Goal: Transaction & Acquisition: Purchase product/service

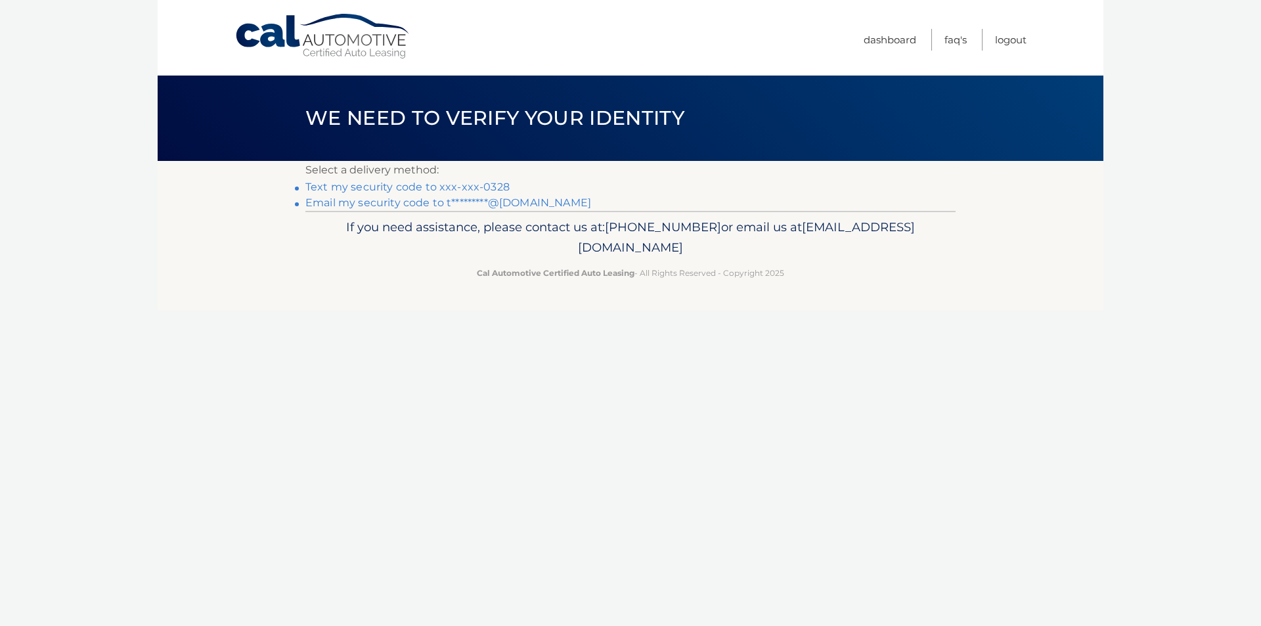
click at [482, 183] on link "Text my security code to xxx-xxx-0328" at bounding box center [407, 187] width 204 height 12
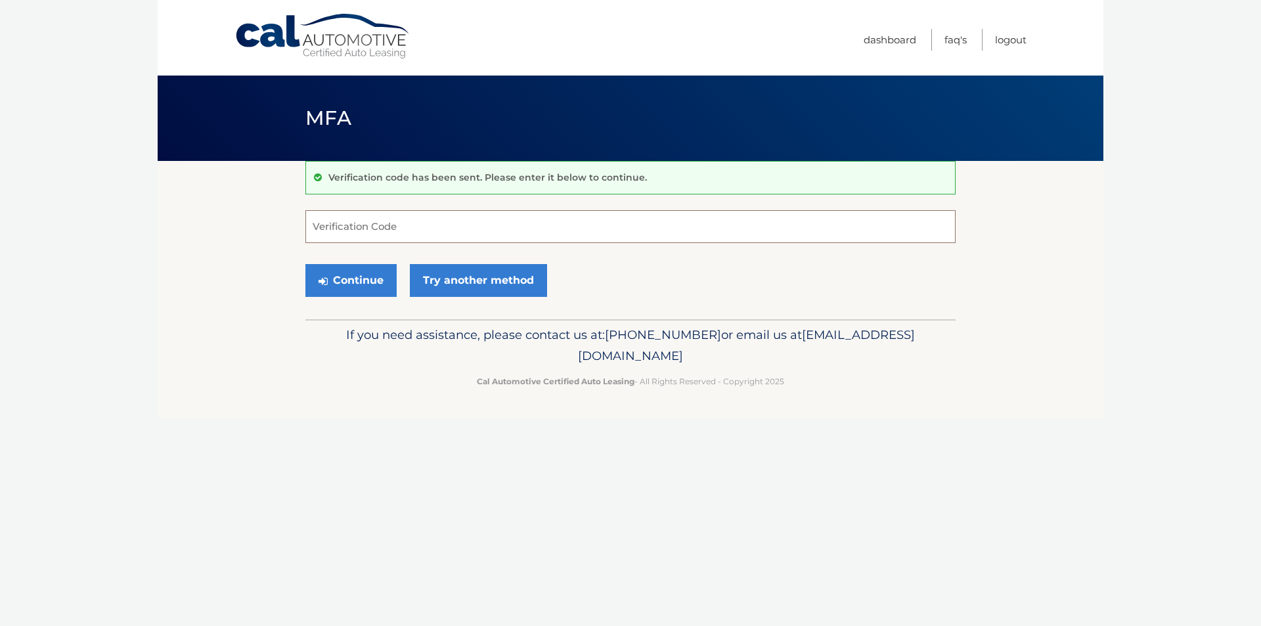
click at [480, 213] on input "Verification Code" at bounding box center [630, 226] width 650 height 33
type input "690403"
click at [385, 286] on button "Continue" at bounding box center [350, 280] width 91 height 33
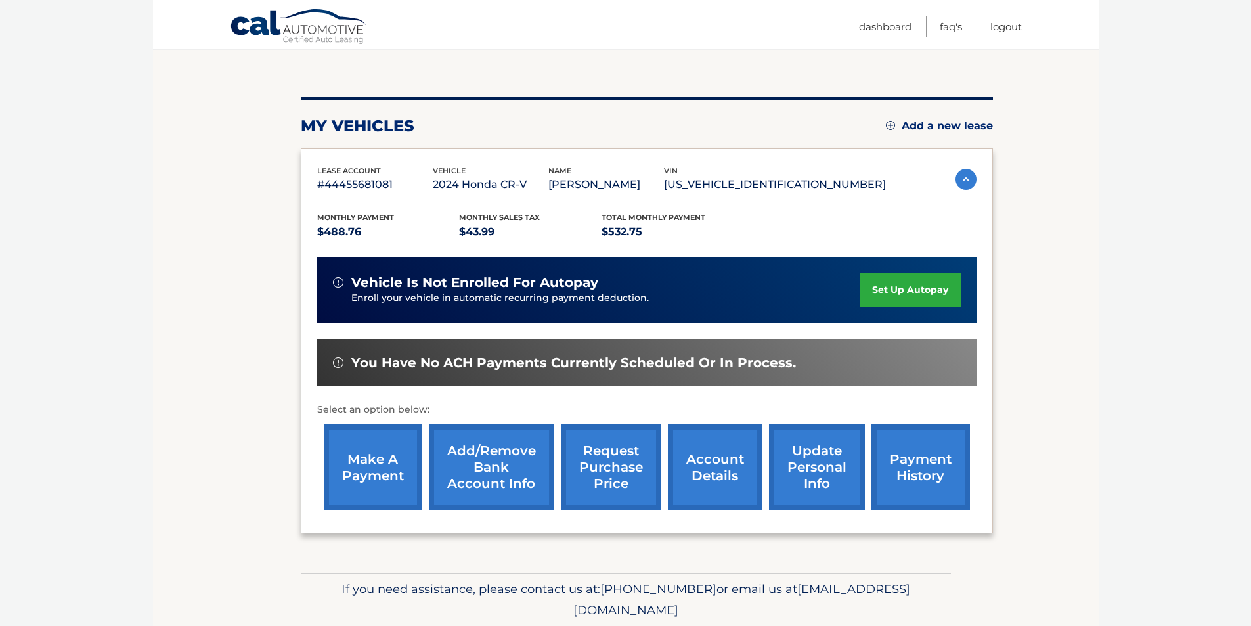
scroll to position [131, 0]
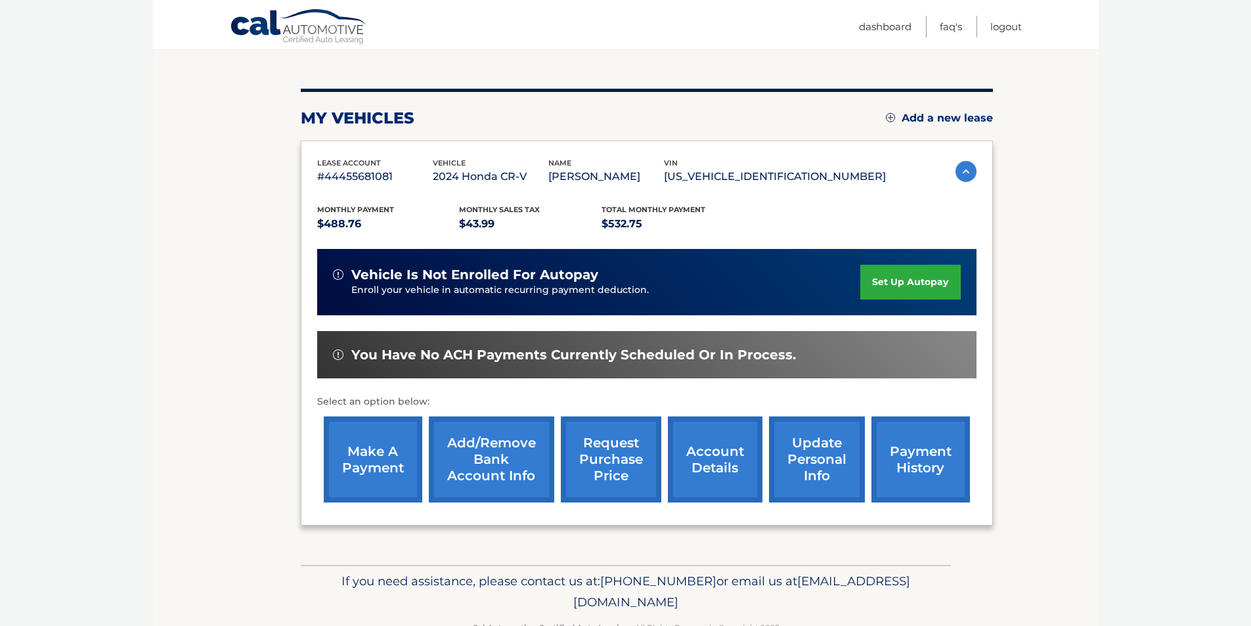
click at [371, 454] on link "make a payment" at bounding box center [373, 459] width 98 height 86
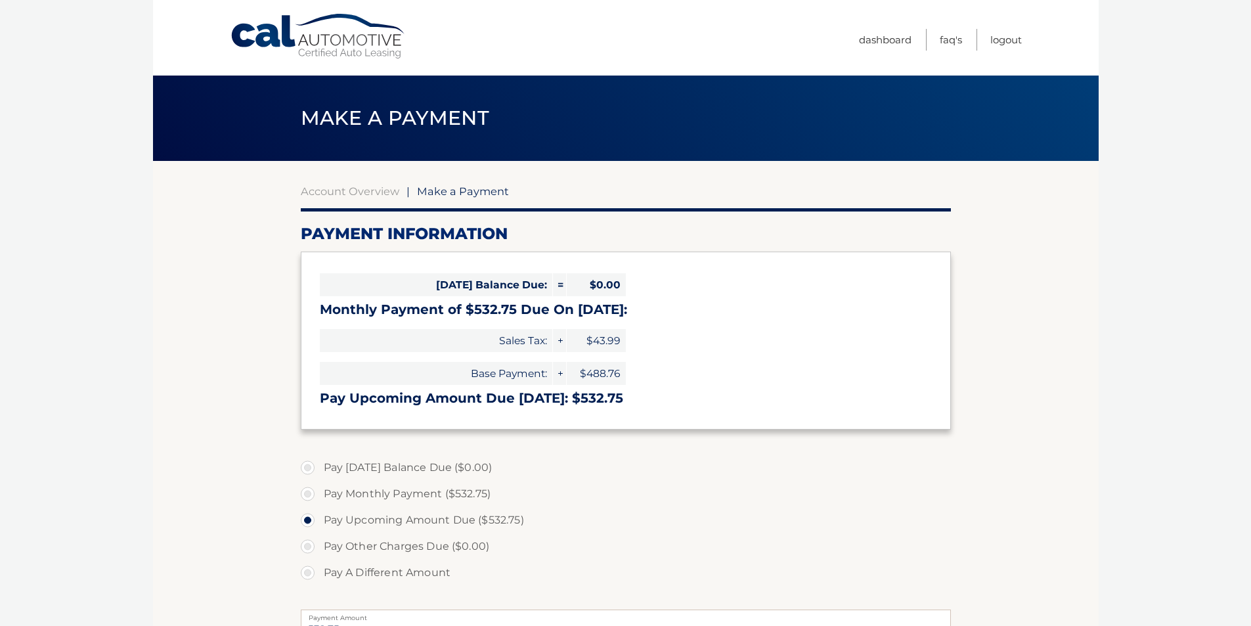
select select "ZWE2ZjQ1MGItZGRiMS00OTBiLWE1MTgtMDZjYjljNjJhYTg4"
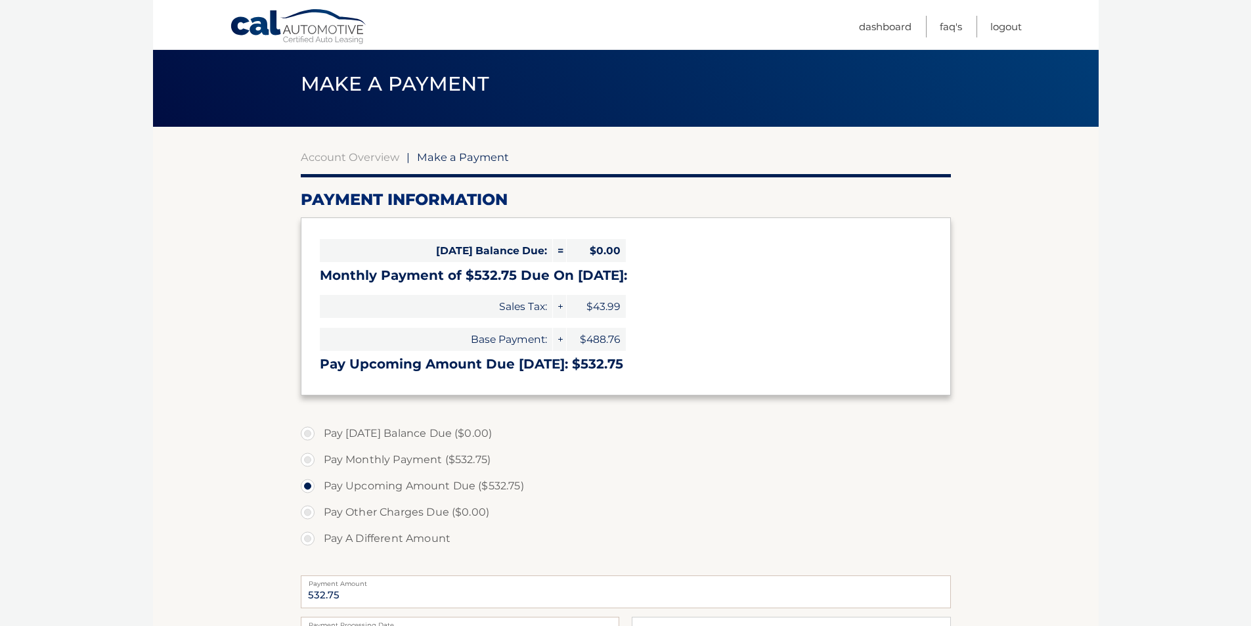
scroll to position [66, 0]
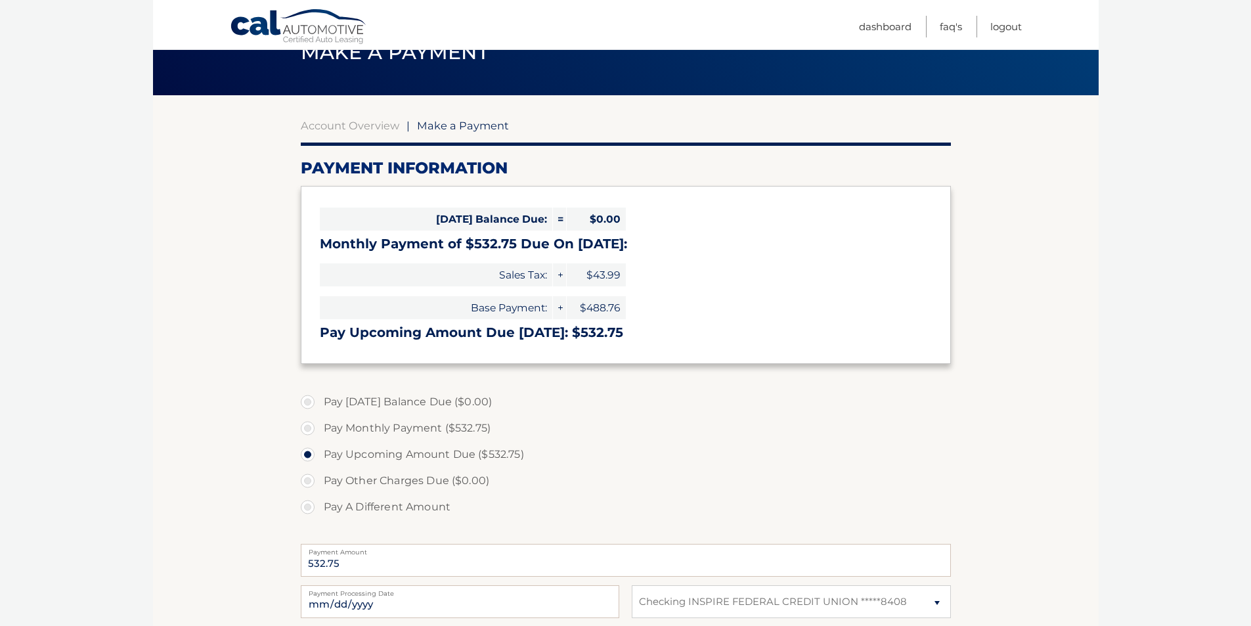
click at [310, 424] on label "Pay Monthly Payment ($532.75)" at bounding box center [626, 428] width 650 height 26
click at [310, 424] on input "Pay Monthly Payment ($532.75)" at bounding box center [312, 425] width 13 height 21
radio input "true"
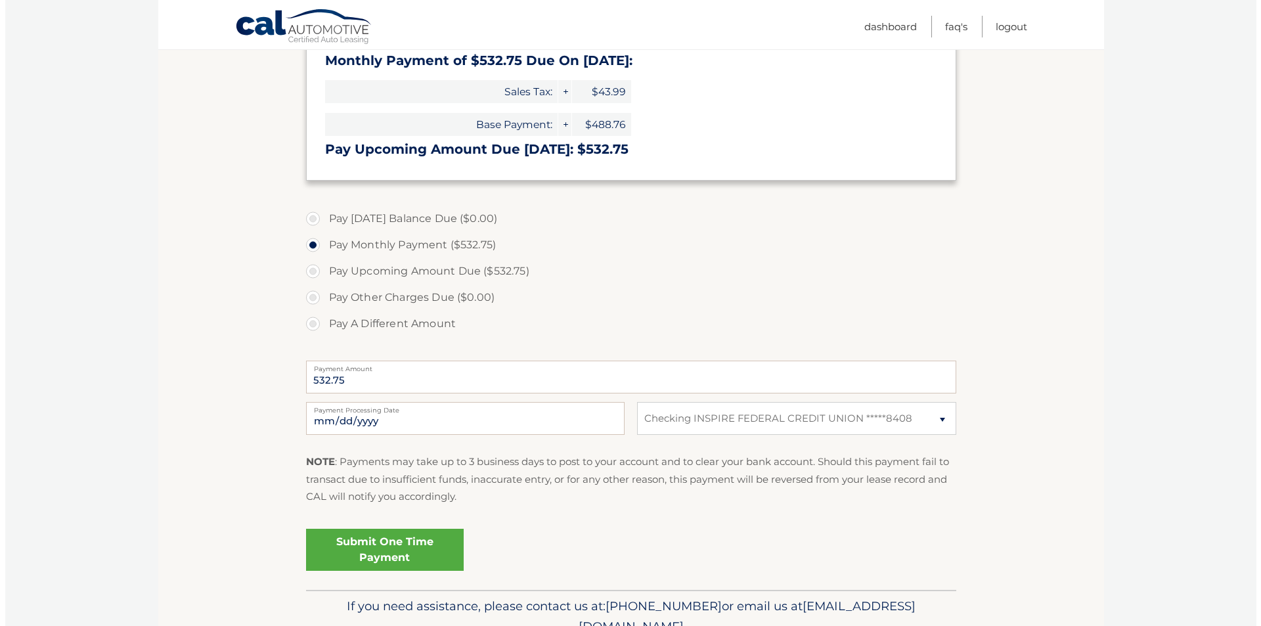
scroll to position [263, 0]
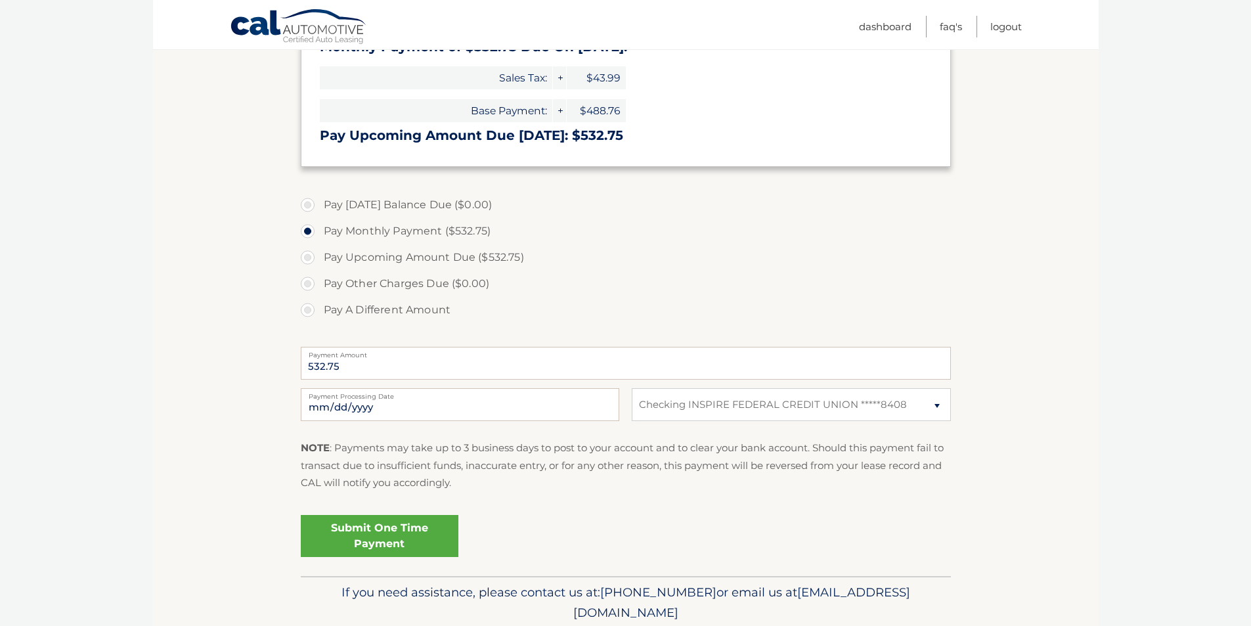
click at [409, 539] on link "Submit One Time Payment" at bounding box center [380, 536] width 158 height 42
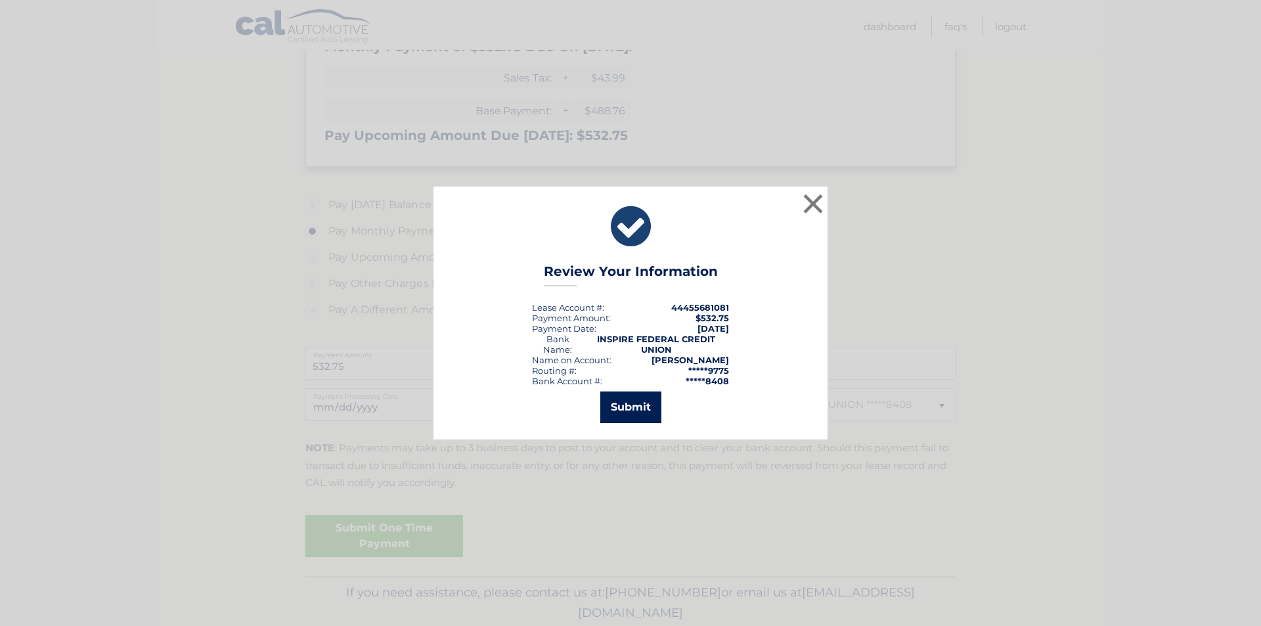
click at [629, 400] on button "Submit" at bounding box center [630, 407] width 61 height 32
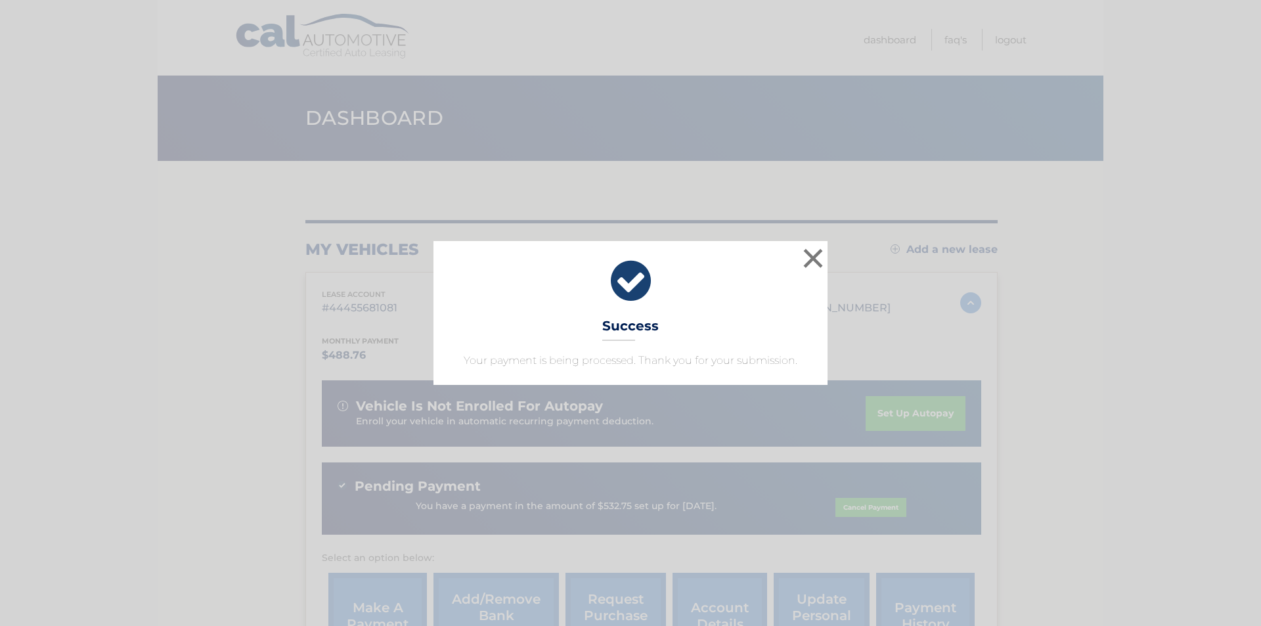
click at [705, 294] on icon at bounding box center [630, 280] width 361 height 47
click at [815, 259] on button "×" at bounding box center [813, 258] width 26 height 26
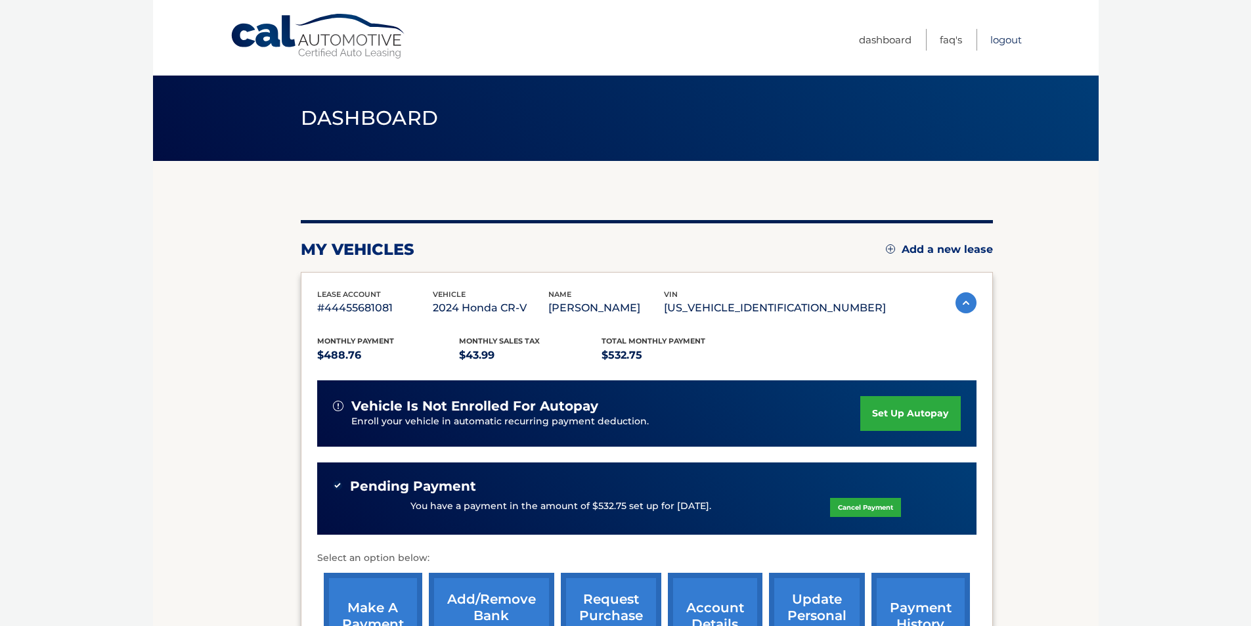
click at [996, 39] on link "Logout" at bounding box center [1006, 40] width 32 height 22
